Goal: Information Seeking & Learning: Check status

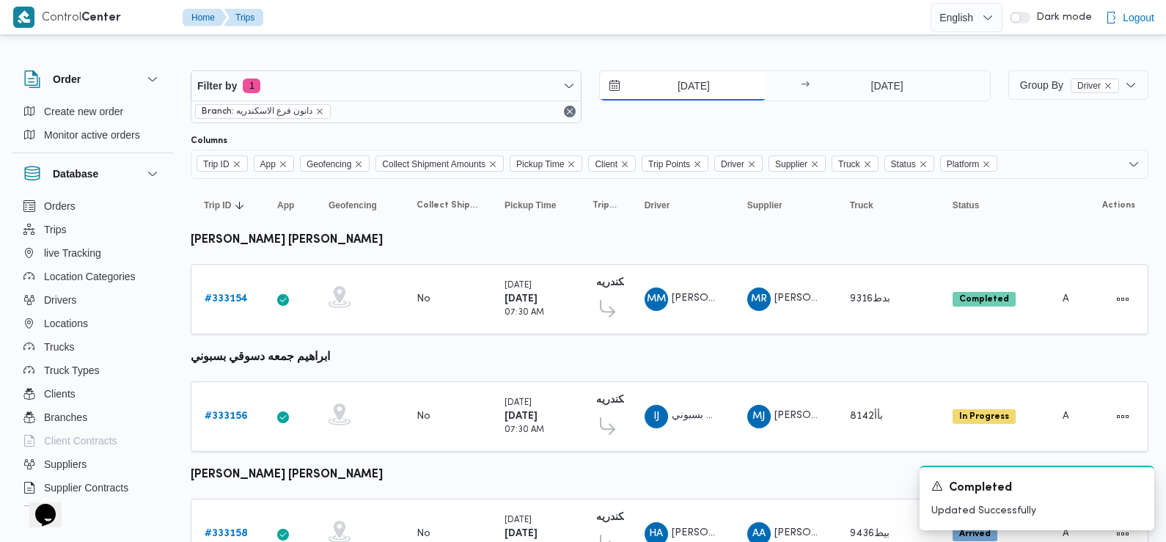
click at [690, 80] on input "[DATE]" at bounding box center [683, 85] width 167 height 29
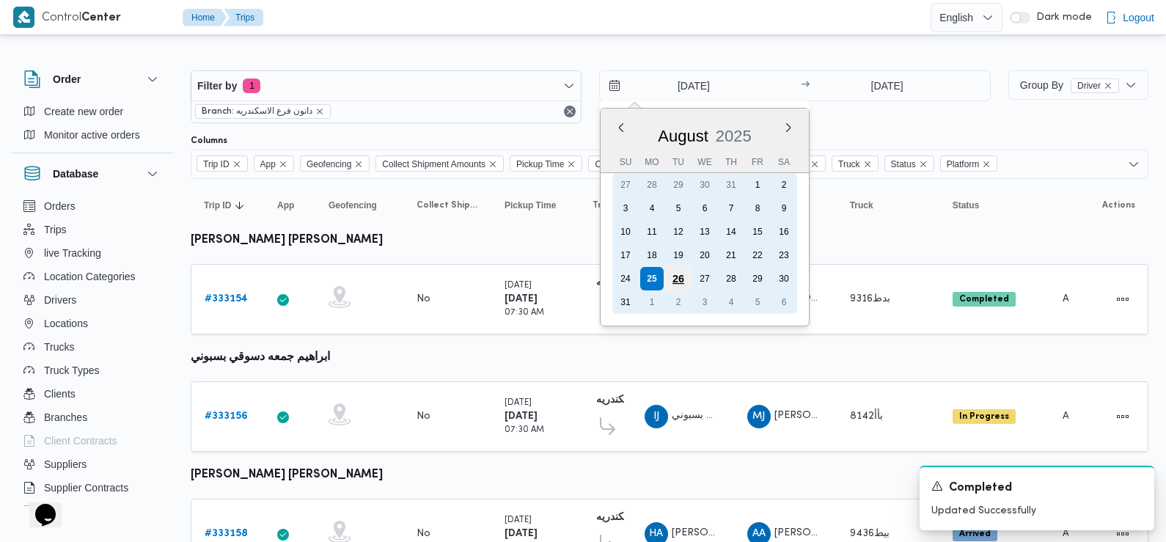
click at [674, 279] on div "26" at bounding box center [679, 279] width 28 height 28
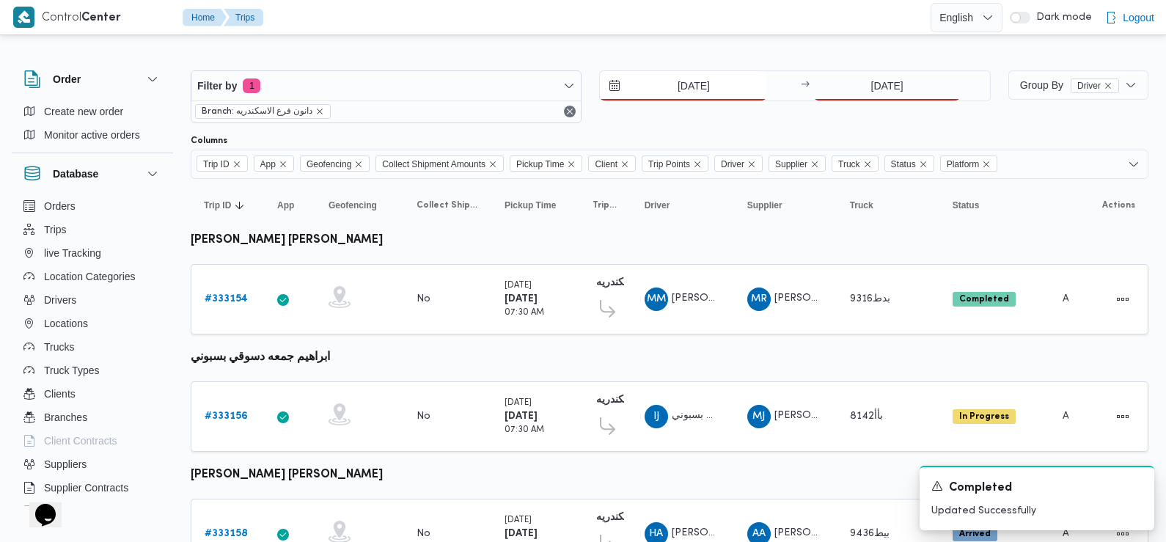
type input "[DATE]"
click at [871, 84] on input "[DATE]" at bounding box center [887, 85] width 146 height 29
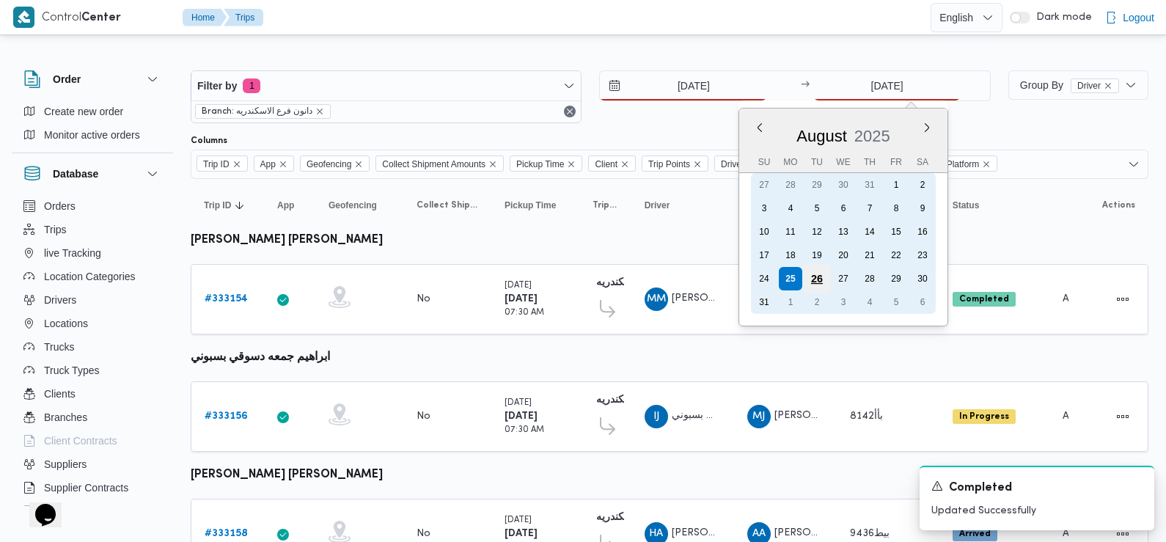
click at [809, 280] on div "26" at bounding box center [817, 279] width 28 height 28
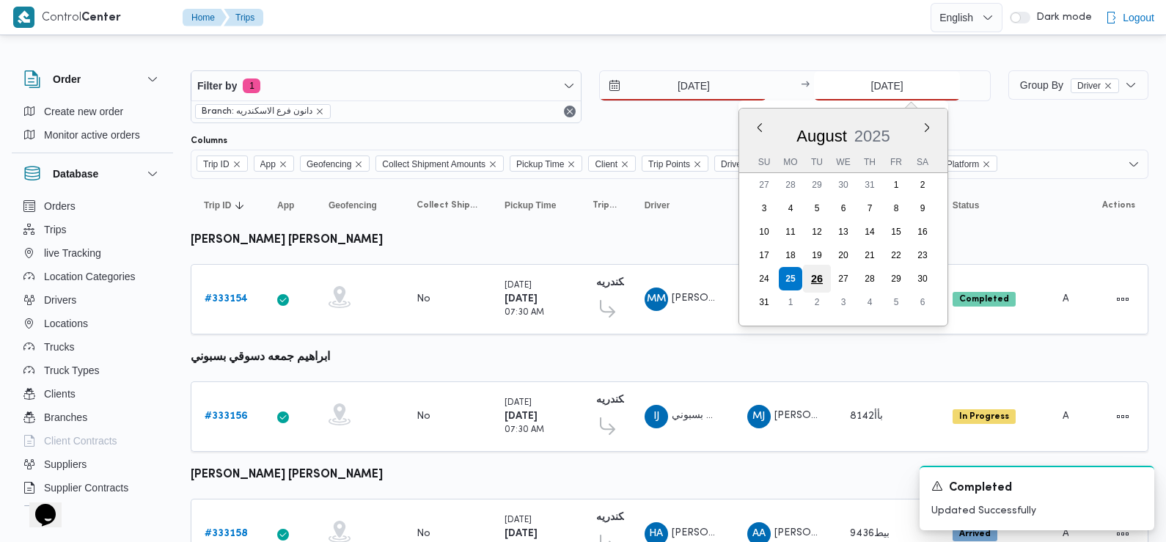
type input "[DATE]"
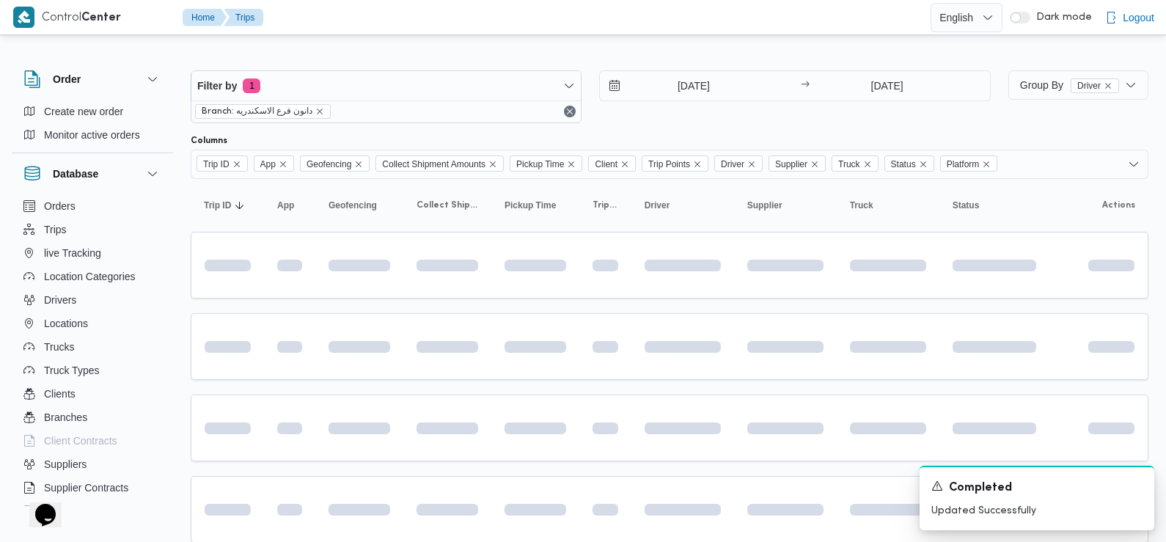
click at [689, 113] on div "[DATE] → [DATE]" at bounding box center [794, 96] width 391 height 53
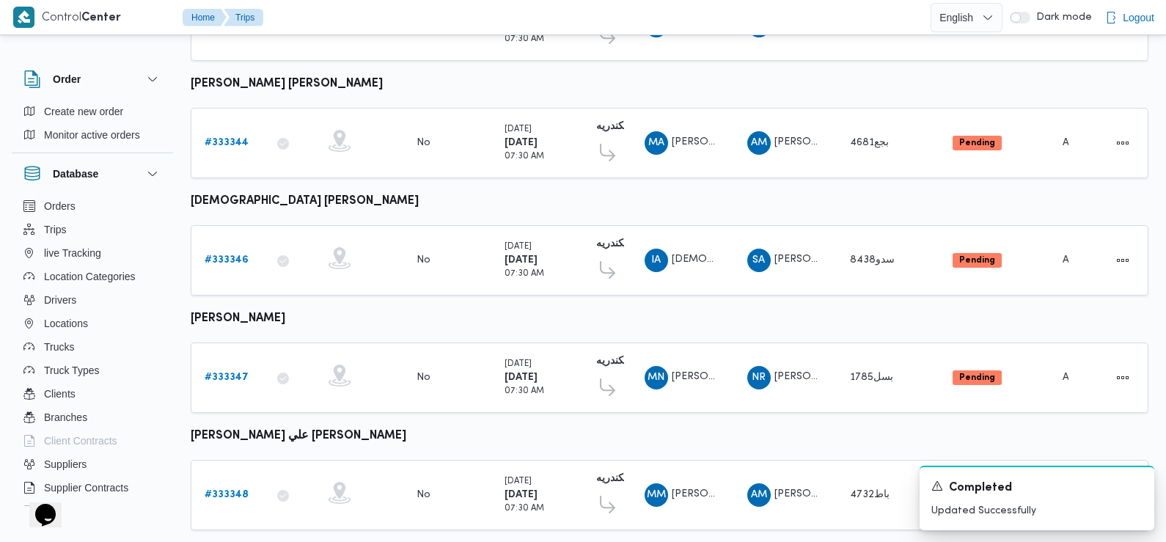
scroll to position [1232, 0]
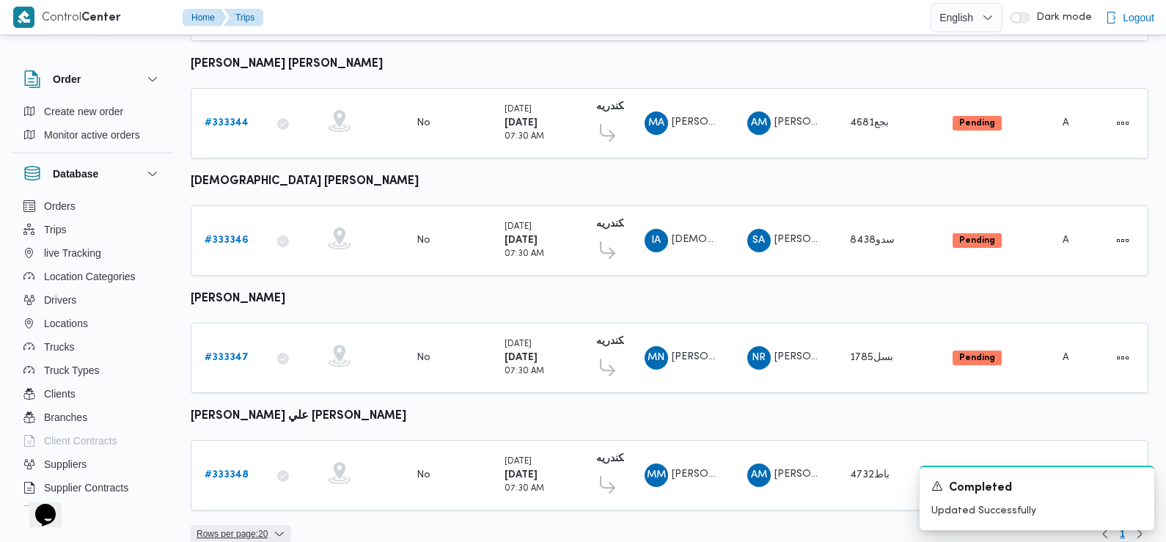
click at [268, 525] on span "Rows per page : 20" at bounding box center [232, 534] width 71 height 18
drag, startPoint x: 267, startPoint y: 459, endPoint x: 249, endPoint y: 459, distance: 17.6
click at [249, 456] on span "10 rows" at bounding box center [261, 450] width 47 height 12
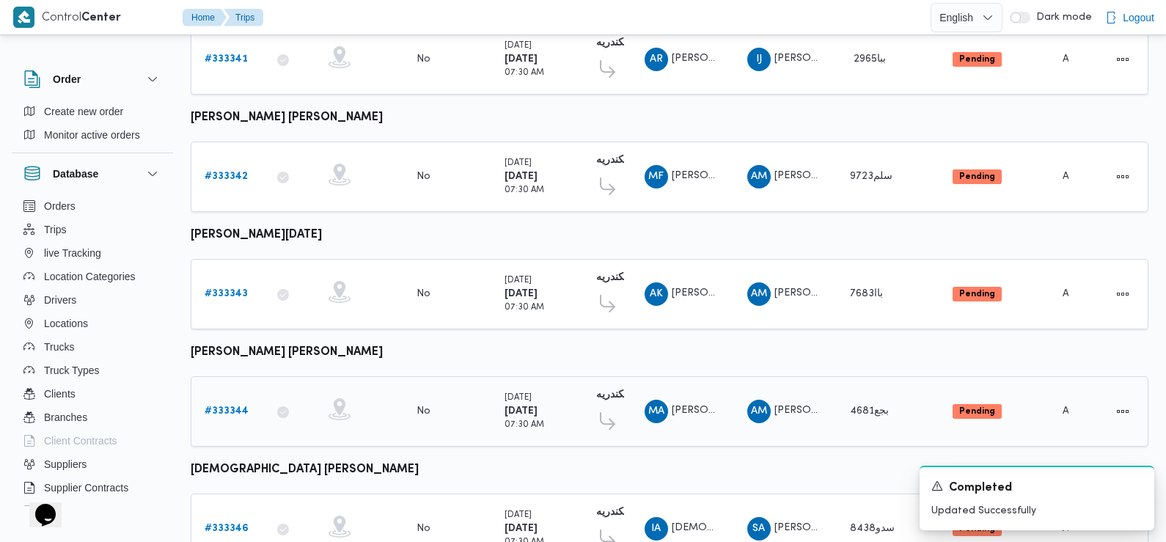
scroll to position [885, 0]
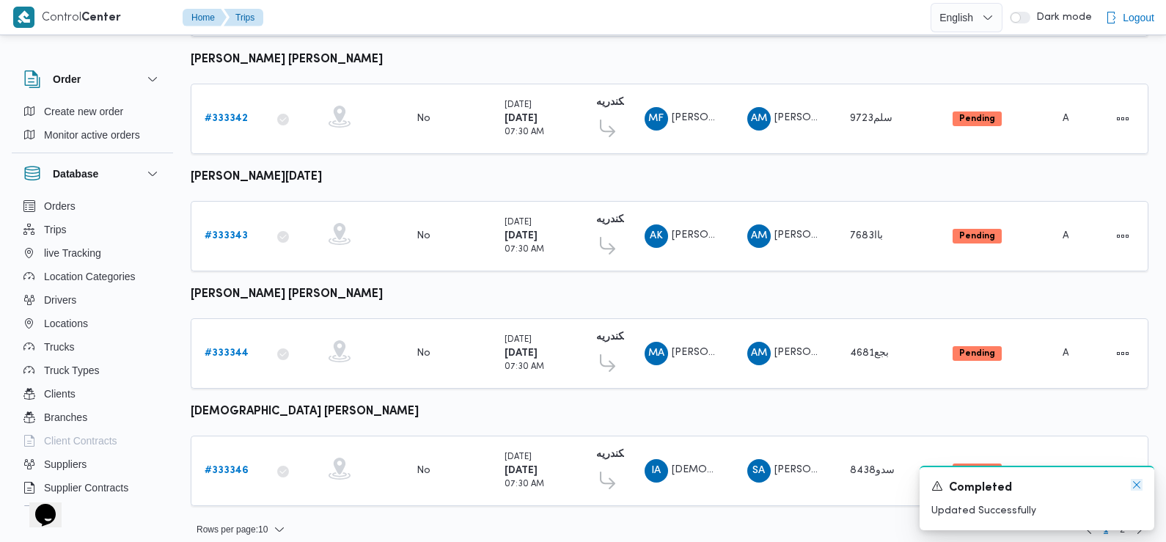
click at [1139, 488] on icon "Dismiss toast" at bounding box center [1136, 484] width 7 height 7
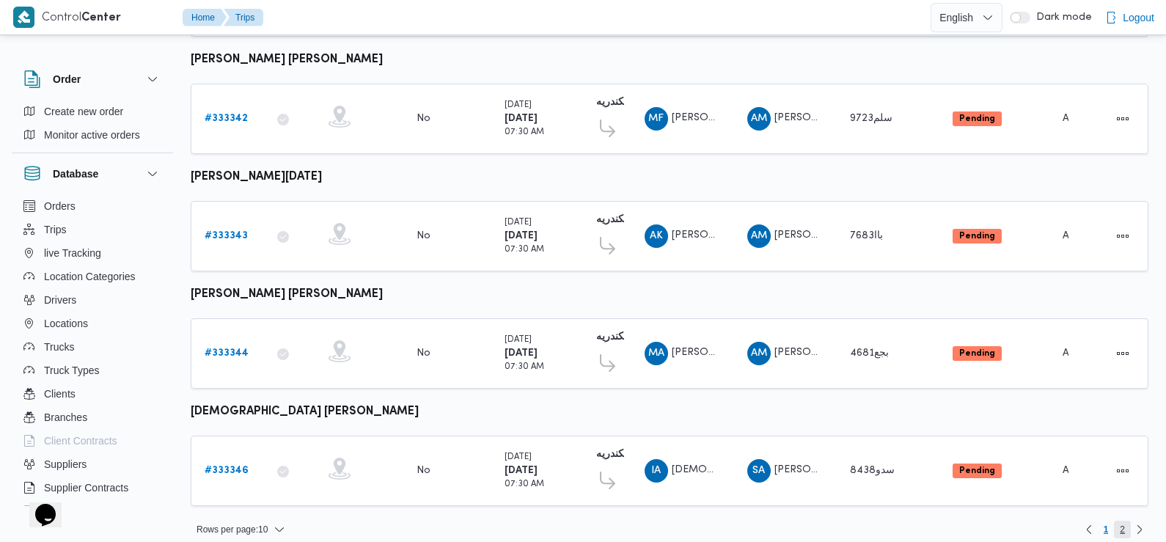
click at [1120, 521] on span "2" at bounding box center [1122, 530] width 5 height 18
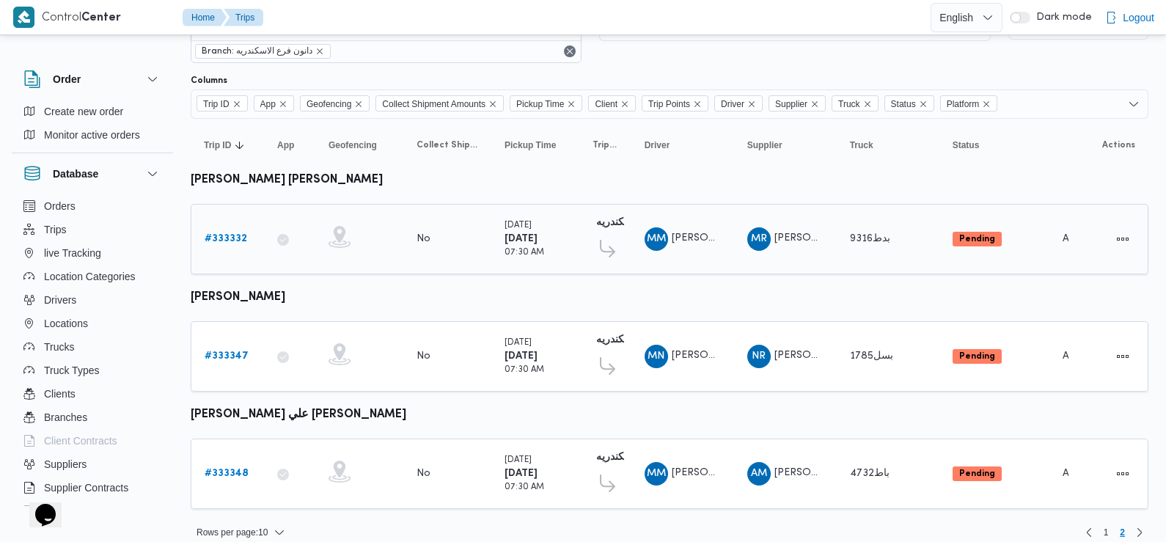
scroll to position [73, 0]
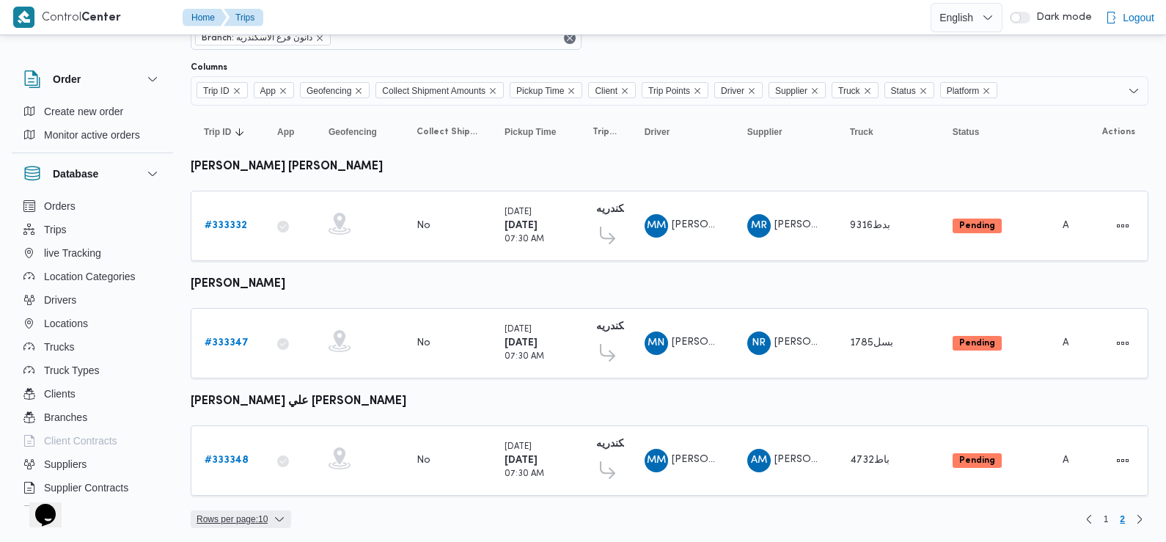
click at [272, 515] on span "Rows per page : 10" at bounding box center [241, 520] width 101 height 18
click at [258, 485] on span "20 rows" at bounding box center [259, 479] width 47 height 12
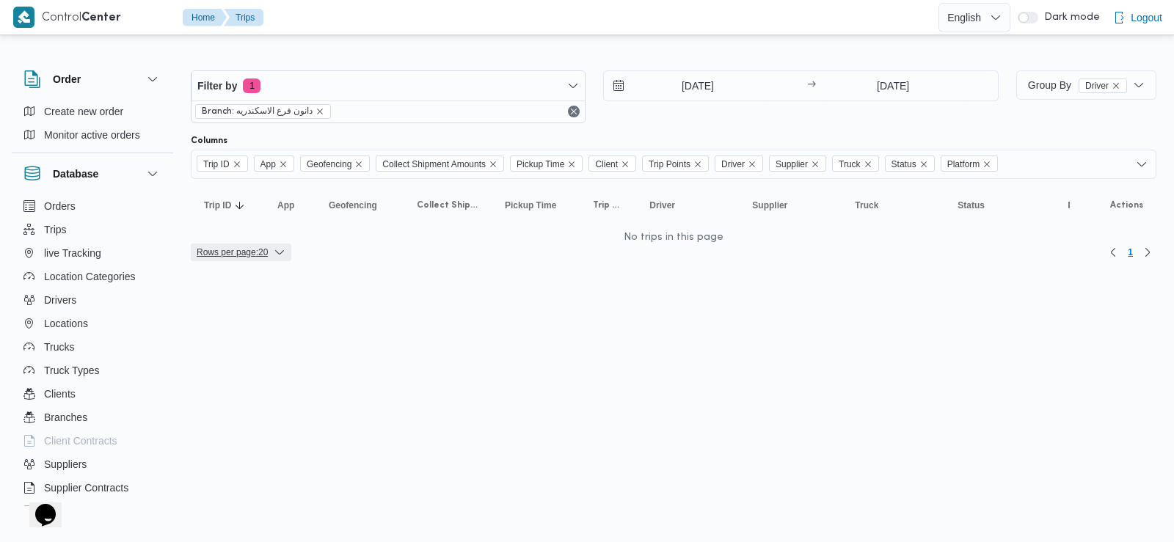
click at [259, 254] on span "Rows per page : 20" at bounding box center [232, 253] width 71 height 18
click at [256, 189] on span "10 rows" at bounding box center [261, 187] width 47 height 12
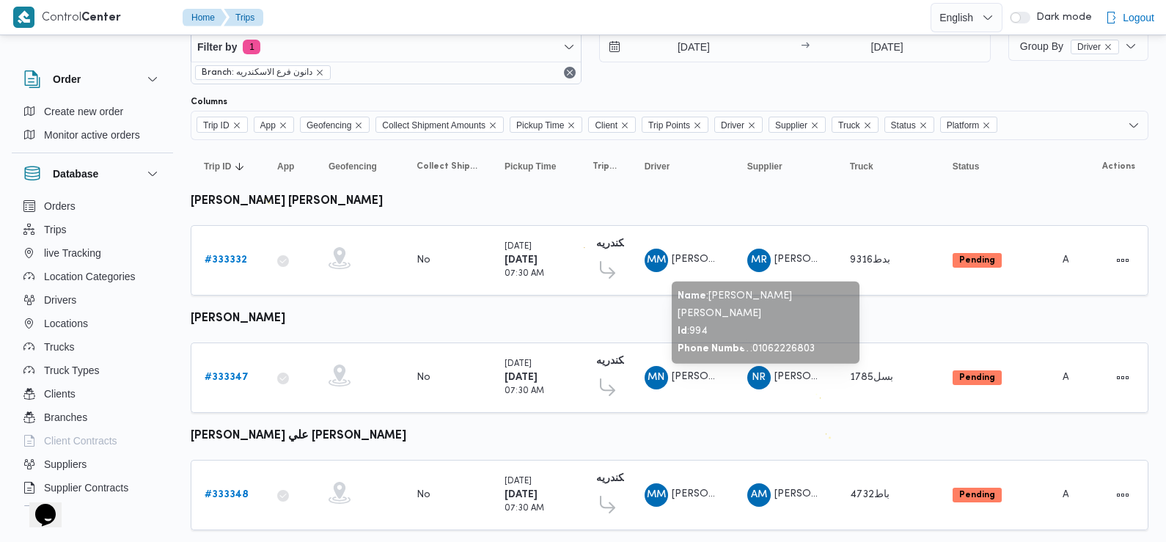
scroll to position [73, 0]
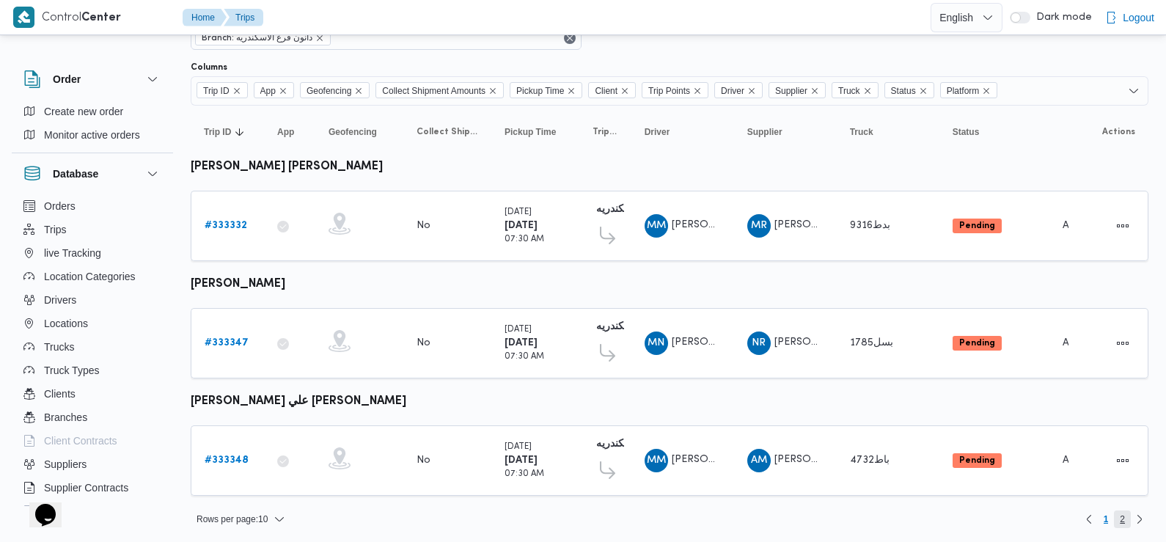
click at [1125, 519] on span "2" at bounding box center [1122, 520] width 17 height 18
click at [1128, 513] on span "2" at bounding box center [1122, 520] width 17 height 18
click at [1117, 516] on span "2" at bounding box center [1122, 520] width 17 height 18
click at [1123, 517] on span "2" at bounding box center [1122, 520] width 5 height 18
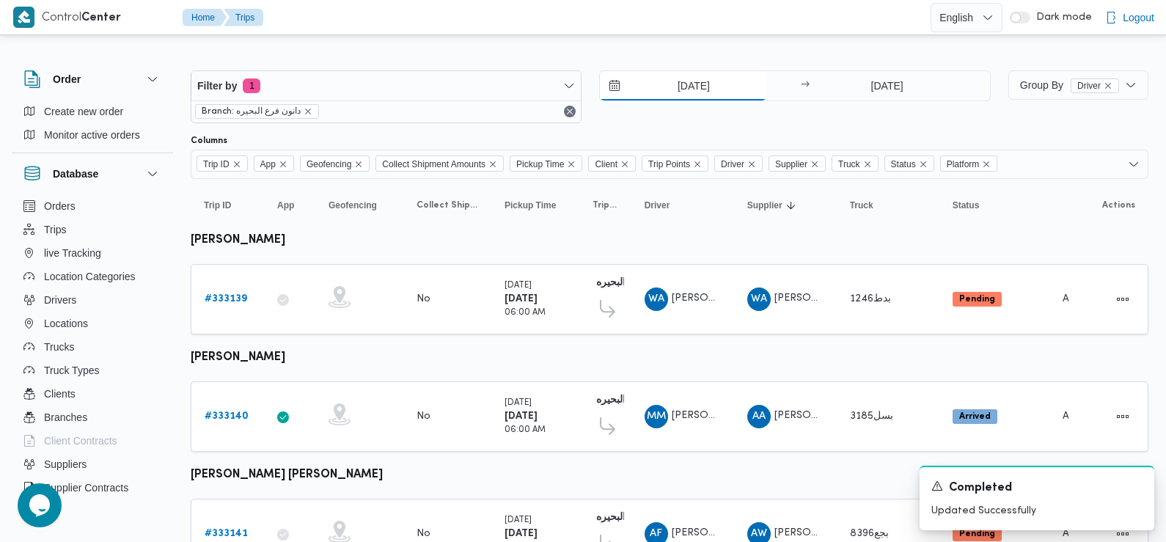
click at [686, 89] on input "[DATE]" at bounding box center [683, 85] width 167 height 29
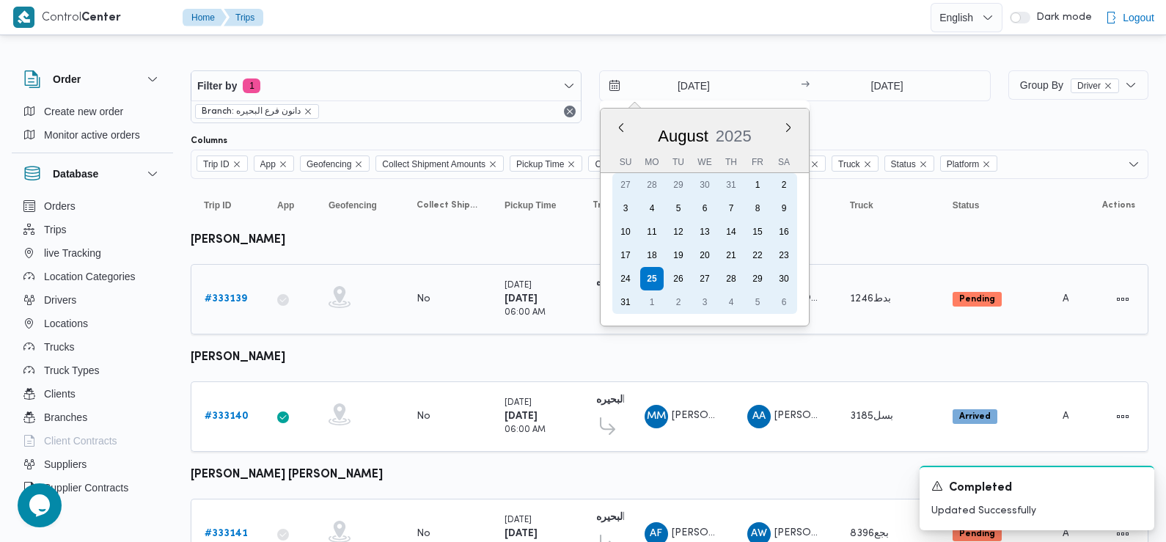
click at [676, 273] on div "26" at bounding box center [678, 278] width 23 height 23
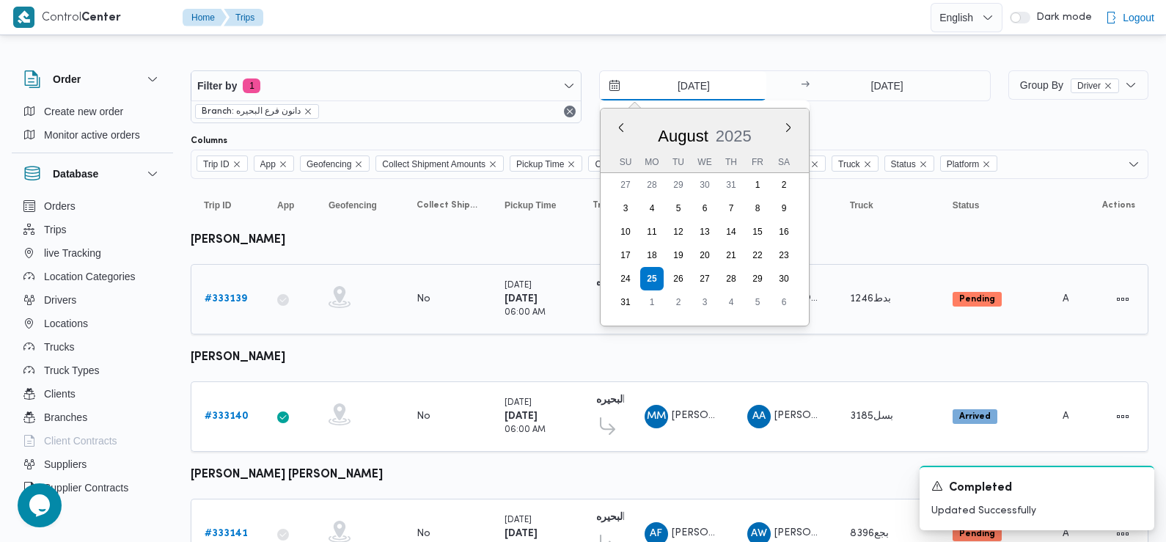
type input "[DATE]"
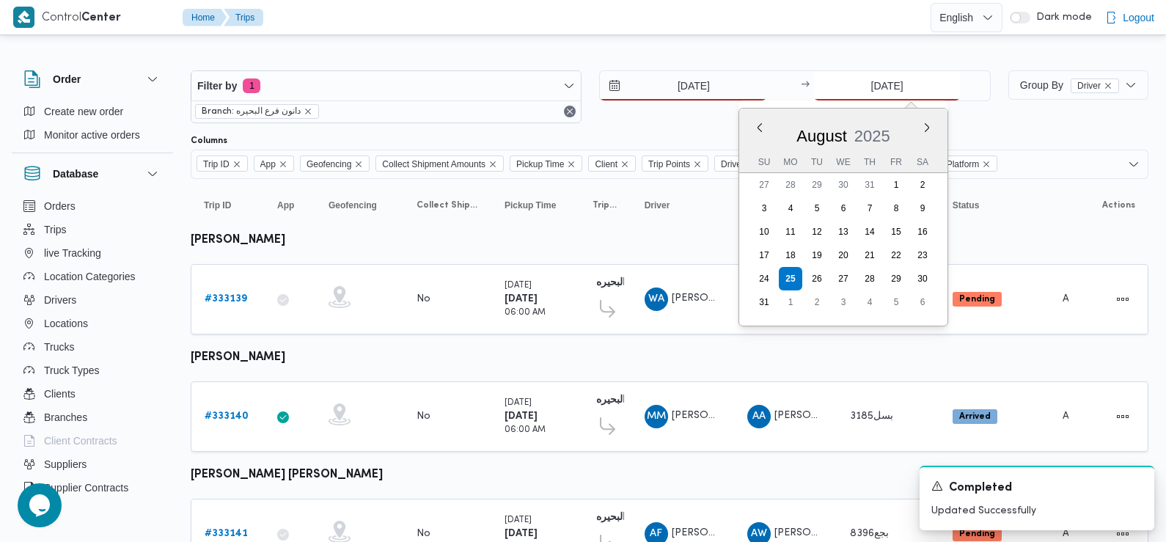
click at [894, 76] on input "[DATE]" at bounding box center [887, 85] width 146 height 29
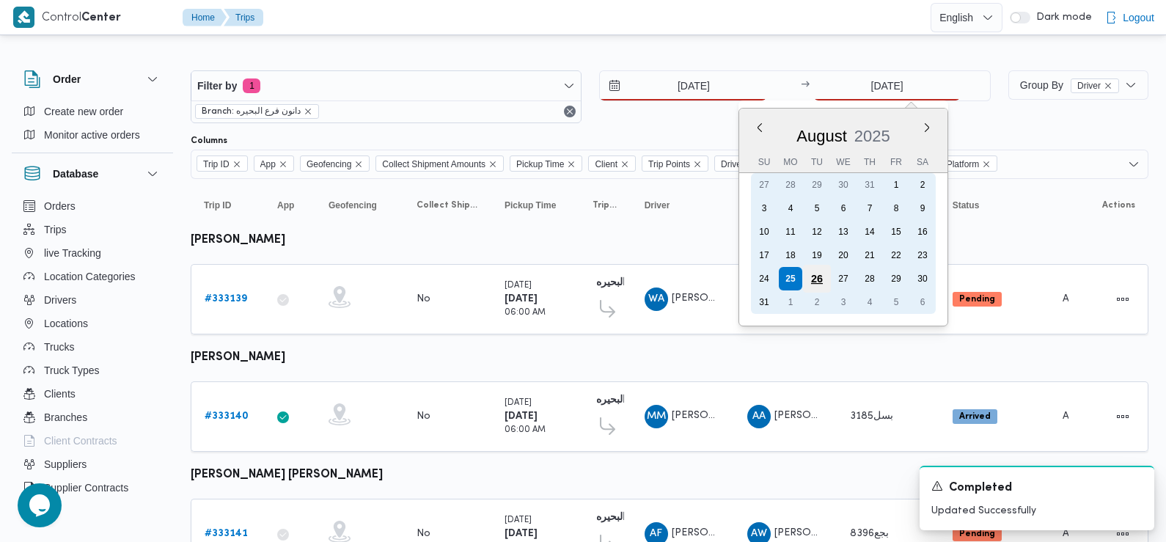
click at [819, 281] on div "26" at bounding box center [817, 279] width 28 height 28
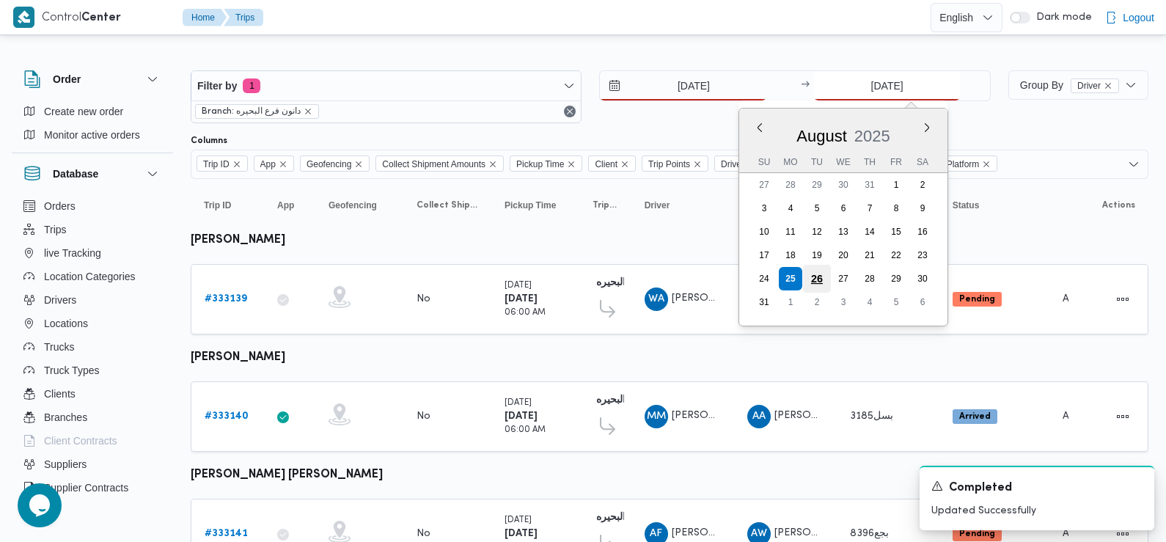
type input "[DATE]"
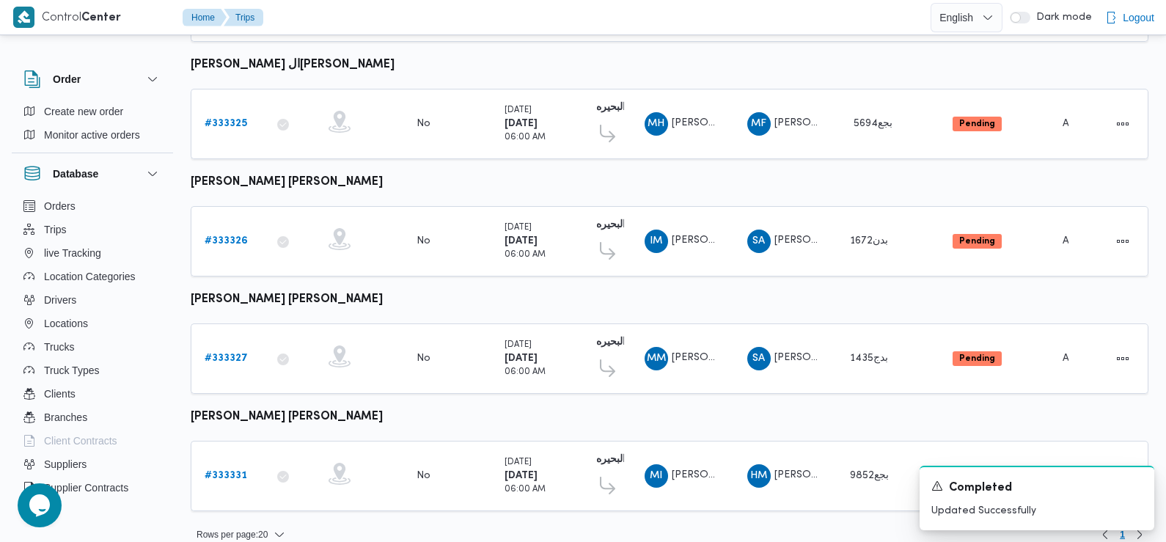
scroll to position [1232, 0]
click at [1139, 483] on icon "Dismiss toast" at bounding box center [1137, 485] width 12 height 12
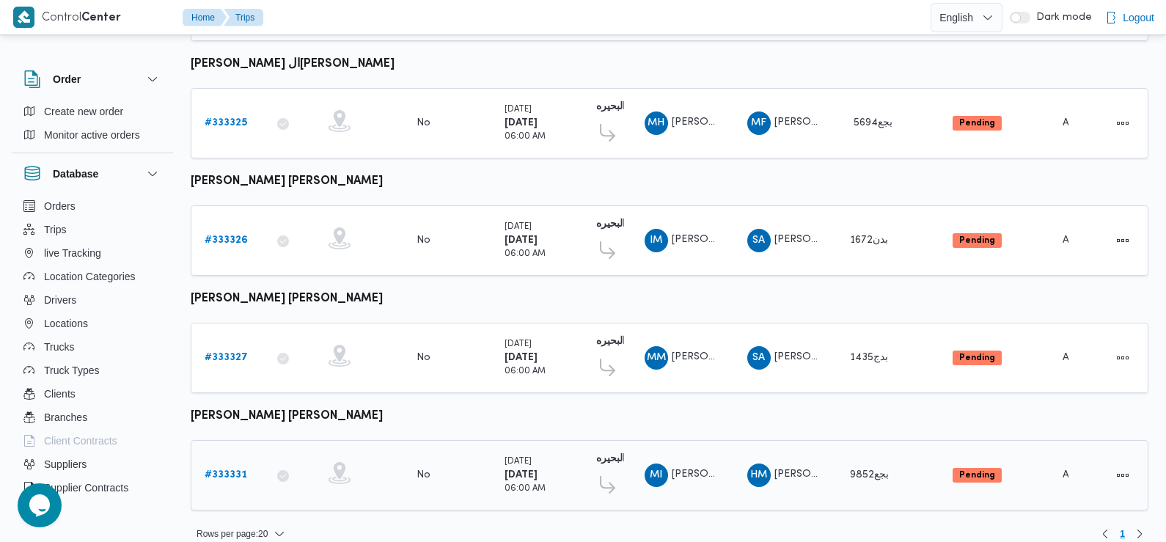
click at [1136, 483] on td "Actions" at bounding box center [1111, 475] width 73 height 70
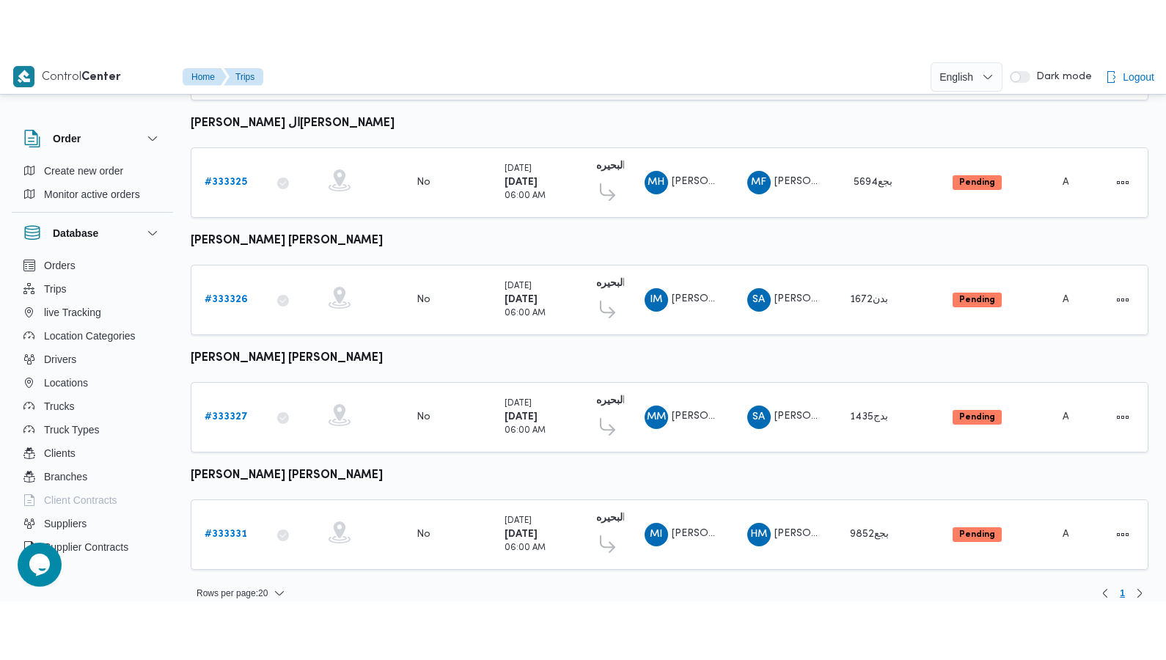
scroll to position [1114, 0]
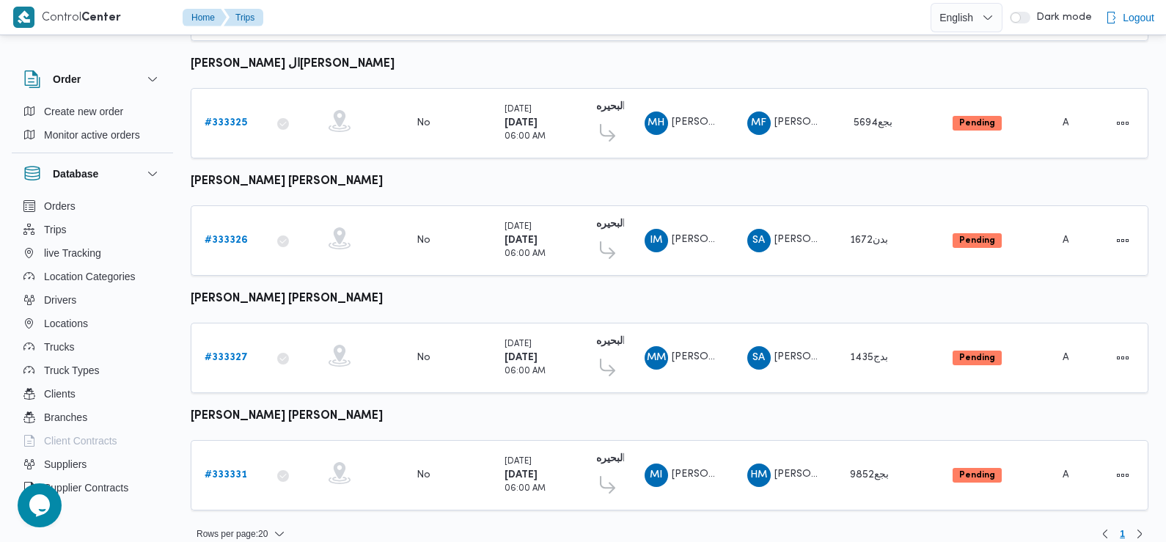
scroll to position [0, 0]
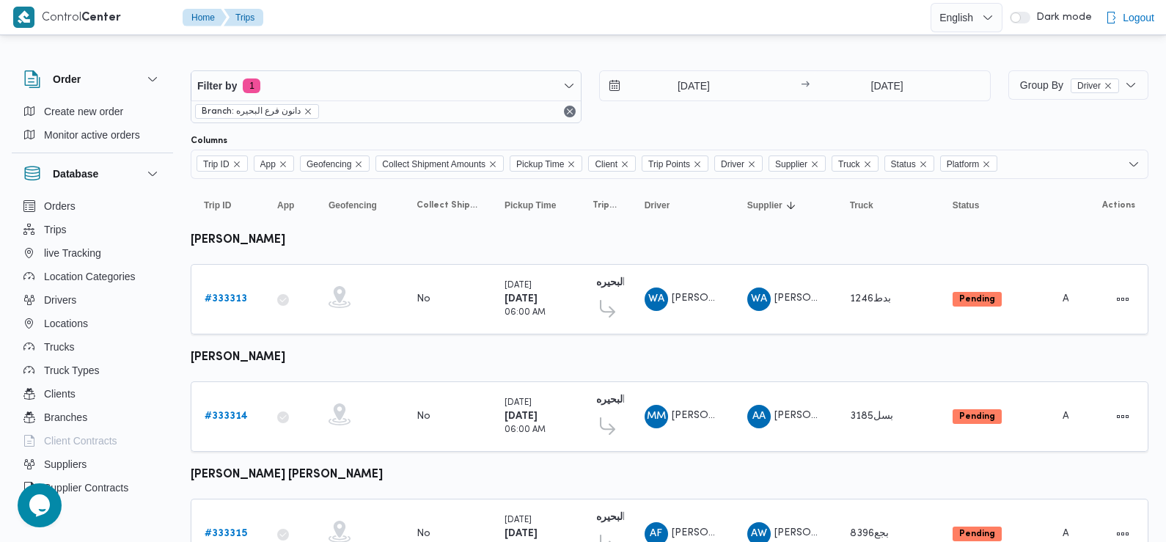
click at [720, 112] on div "[DATE] → [DATE]" at bounding box center [794, 96] width 391 height 53
